Goal: Task Accomplishment & Management: Use online tool/utility

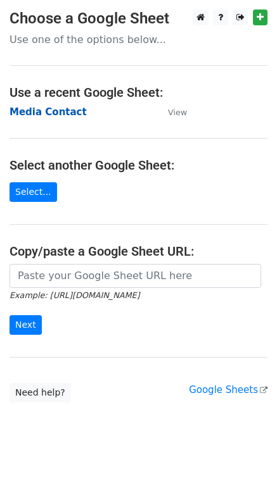
click at [58, 115] on strong "Media Contact" at bounding box center [47, 111] width 77 height 11
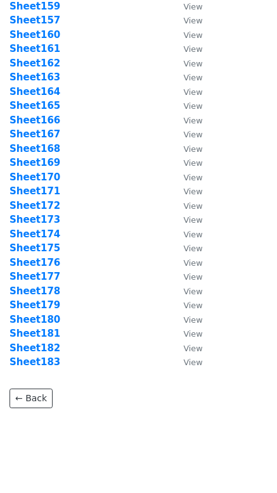
scroll to position [2327, 0]
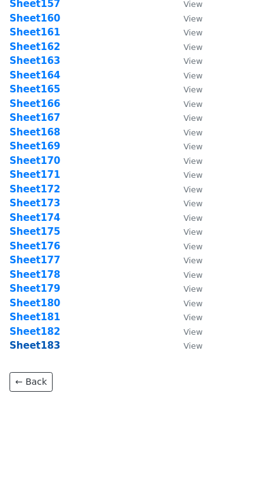
click at [49, 347] on strong "Sheet183" at bounding box center [34, 345] width 51 height 11
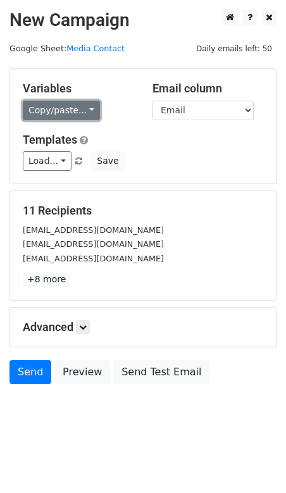
click at [49, 107] on link "Copy/paste..." at bounding box center [61, 111] width 77 height 20
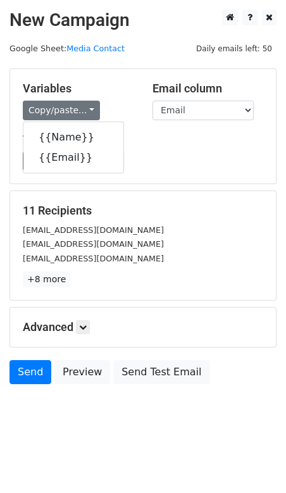
drag, startPoint x: 142, startPoint y: 112, endPoint x: 134, endPoint y: 122, distance: 13.5
click at [143, 111] on div "Email column Name Email" at bounding box center [208, 101] width 130 height 39
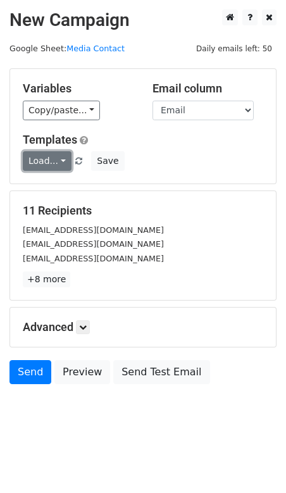
click at [48, 155] on link "Load..." at bounding box center [47, 161] width 49 height 20
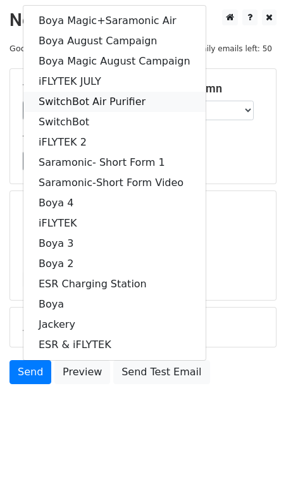
click at [109, 98] on link "SwitchBot Air Purifier" at bounding box center [114, 102] width 182 height 20
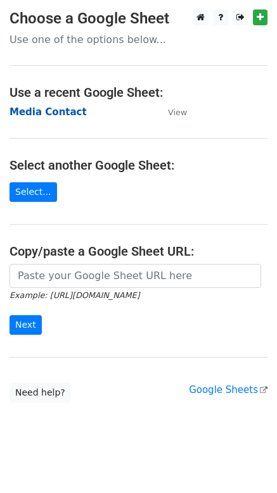
click at [56, 115] on strong "Media Contact" at bounding box center [47, 111] width 77 height 11
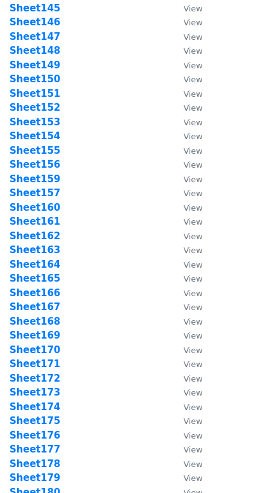
scroll to position [2341, 0]
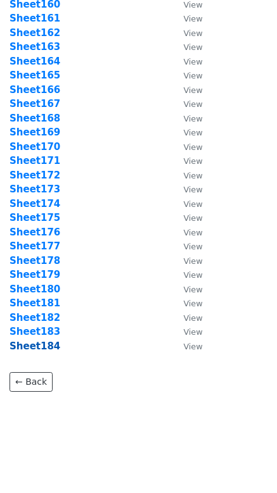
click at [45, 342] on strong "Sheet184" at bounding box center [34, 346] width 51 height 11
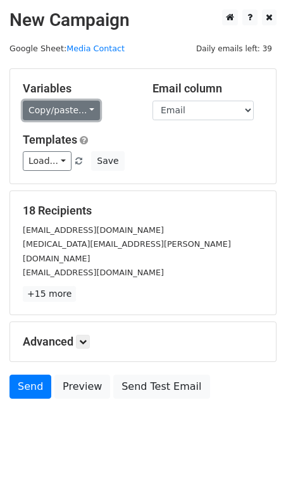
click at [73, 108] on link "Copy/paste..." at bounding box center [61, 111] width 77 height 20
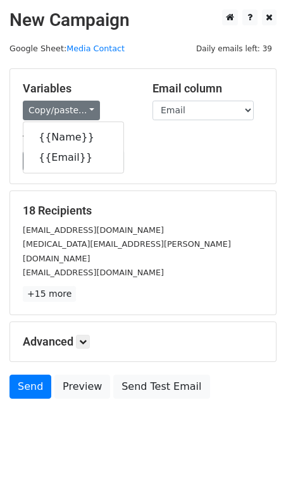
click at [125, 75] on div "Variables Copy/paste... {{Name}} {{Email}} Email column Name Email Templates Lo…" at bounding box center [143, 126] width 266 height 115
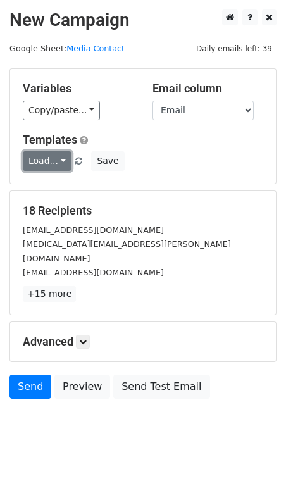
click at [63, 162] on link "Load..." at bounding box center [47, 161] width 49 height 20
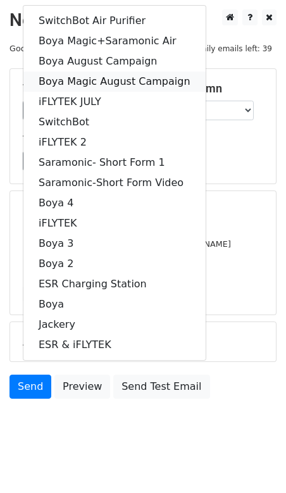
click at [111, 80] on link "Boya Magic August Campaign" at bounding box center [114, 82] width 182 height 20
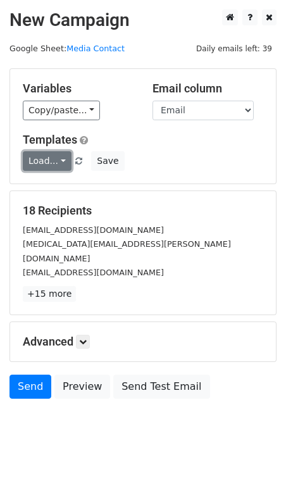
click at [56, 155] on link "Load..." at bounding box center [47, 161] width 49 height 20
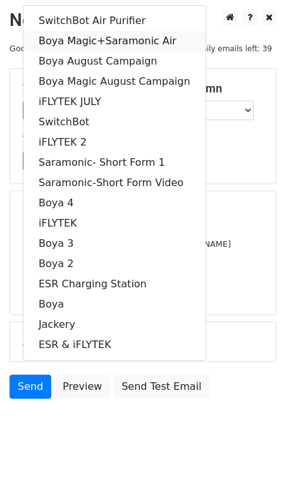
click at [117, 40] on link "Boya Magic+Saramonic Air" at bounding box center [114, 41] width 182 height 20
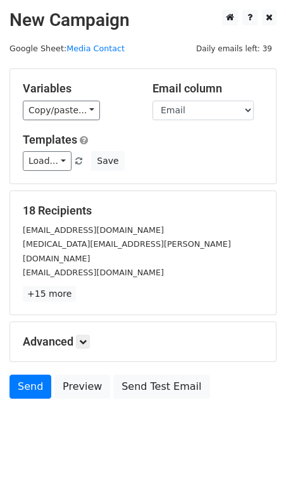
click at [136, 286] on p "+15 more" at bounding box center [143, 294] width 241 height 16
click at [167, 241] on div "[MEDICAL_DATA][EMAIL_ADDRESS][PERSON_NAME][DOMAIN_NAME]" at bounding box center [143, 251] width 260 height 28
click at [24, 376] on link "Send" at bounding box center [30, 387] width 42 height 24
